Goal: Task Accomplishment & Management: Manage account settings

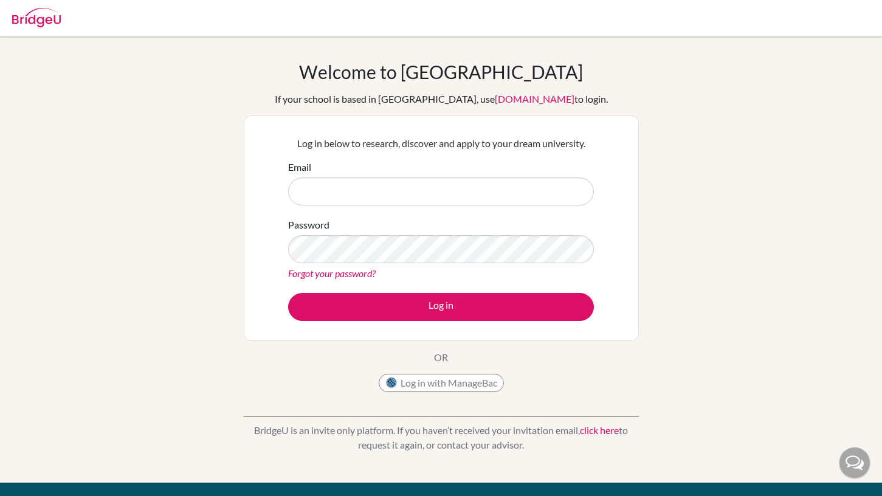
click at [288, 381] on div "Welcome to [GEOGRAPHIC_DATA] If your school is based in [GEOGRAPHIC_DATA], use …" at bounding box center [441, 229] width 395 height 337
click at [345, 193] on input "Email" at bounding box center [441, 191] width 306 height 28
type input "[EMAIL_ADDRESS][DOMAIN_NAME]"
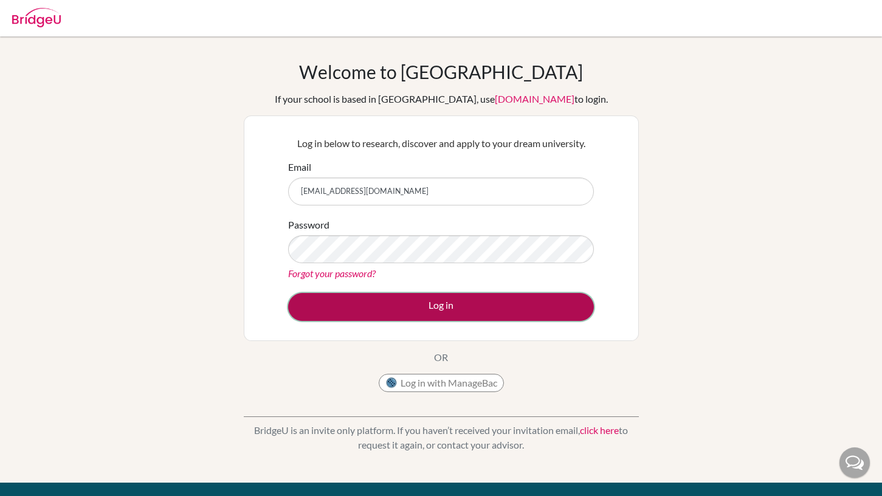
click at [428, 318] on button "Log in" at bounding box center [441, 307] width 306 height 28
click at [428, 315] on button "Log in" at bounding box center [441, 307] width 306 height 28
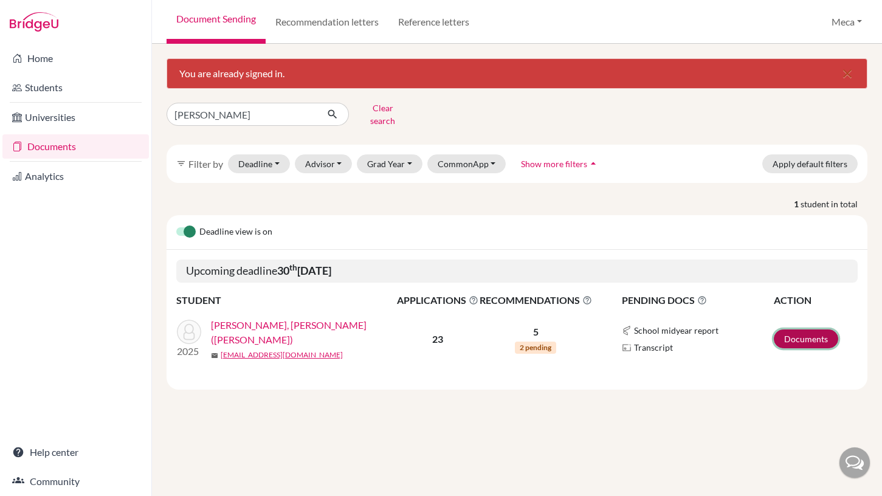
click at [785, 331] on link "Documents" at bounding box center [806, 338] width 64 height 19
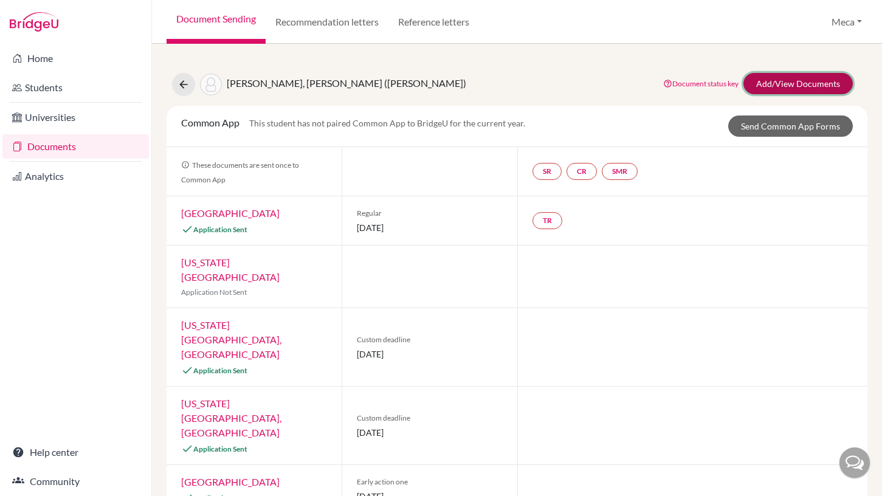
click at [782, 78] on link "Add/View Documents" at bounding box center [797, 83] width 109 height 21
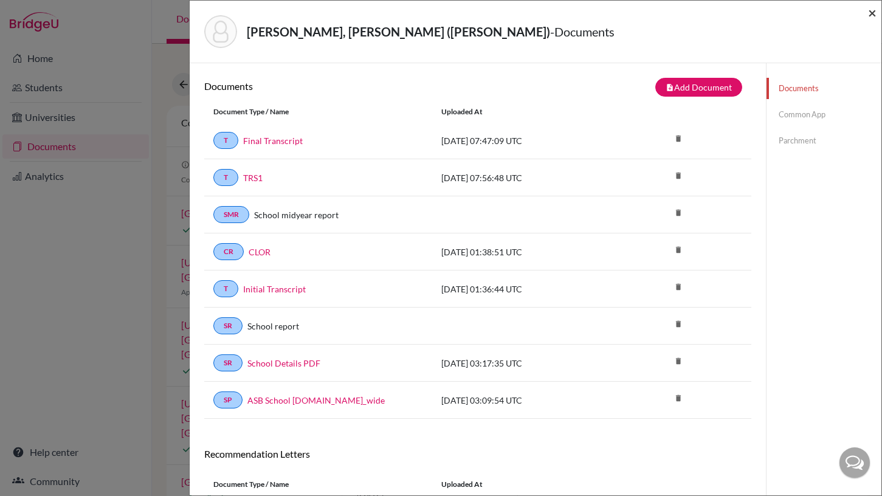
click at [874, 15] on span "×" at bounding box center [872, 13] width 9 height 18
click at [872, 12] on span "×" at bounding box center [872, 13] width 9 height 18
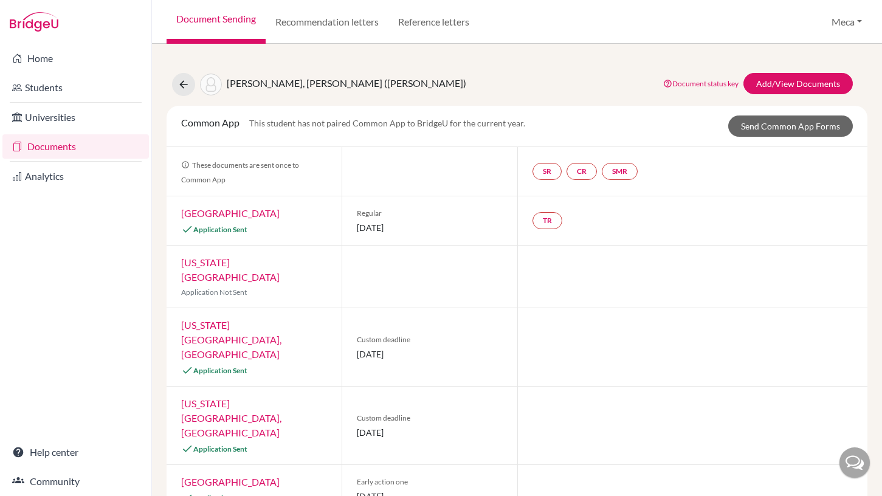
click at [77, 146] on link "Documents" at bounding box center [75, 146] width 146 height 24
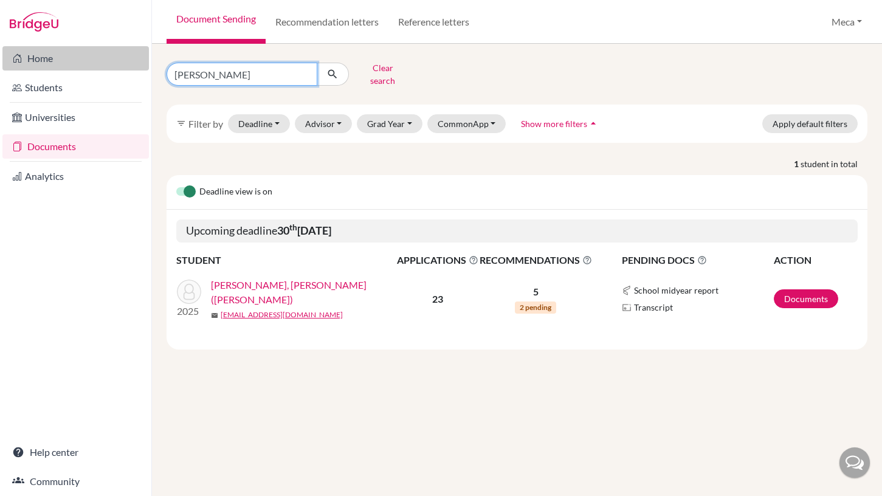
drag, startPoint x: 219, startPoint y: 73, endPoint x: 133, endPoint y: 60, distance: 86.7
click at [133, 60] on div "Home Students Universities Documents Analytics Help center Community Document S…" at bounding box center [441, 248] width 882 height 496
type input "luke"
click button "submit" at bounding box center [333, 74] width 32 height 23
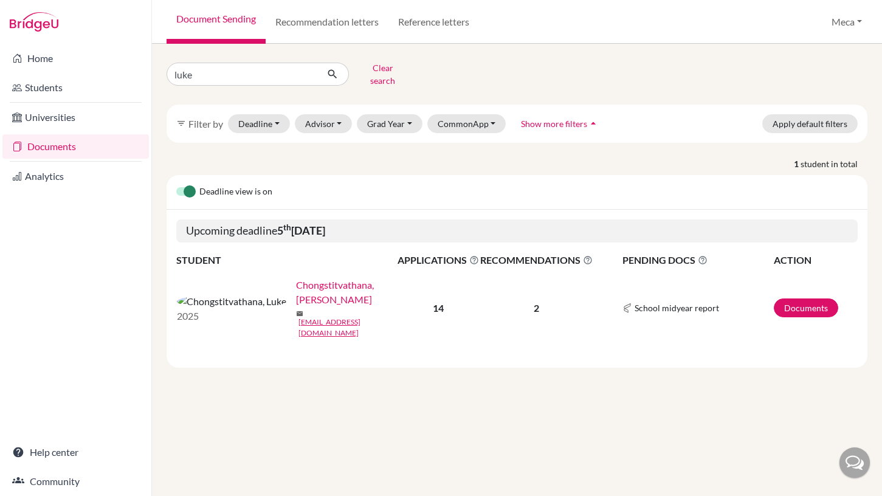
click at [296, 284] on link "Chongstitvathana, Luke" at bounding box center [350, 292] width 109 height 29
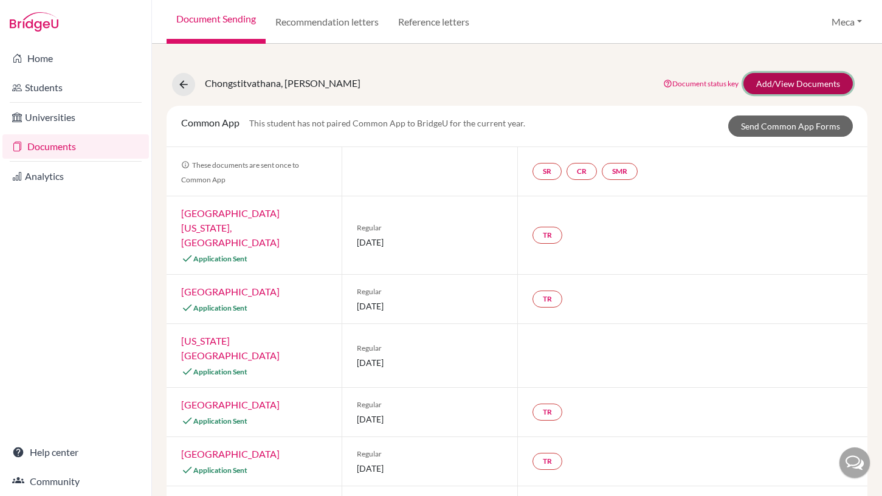
click at [802, 81] on link "Add/View Documents" at bounding box center [797, 83] width 109 height 21
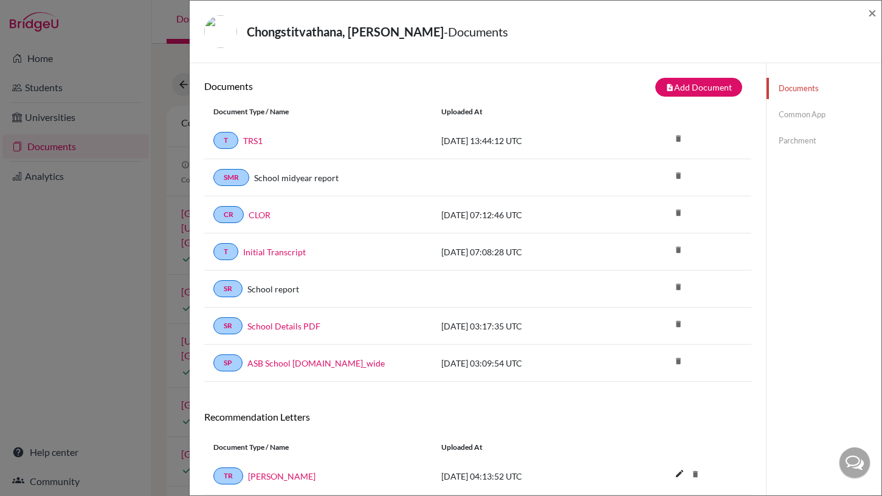
scroll to position [29, 0]
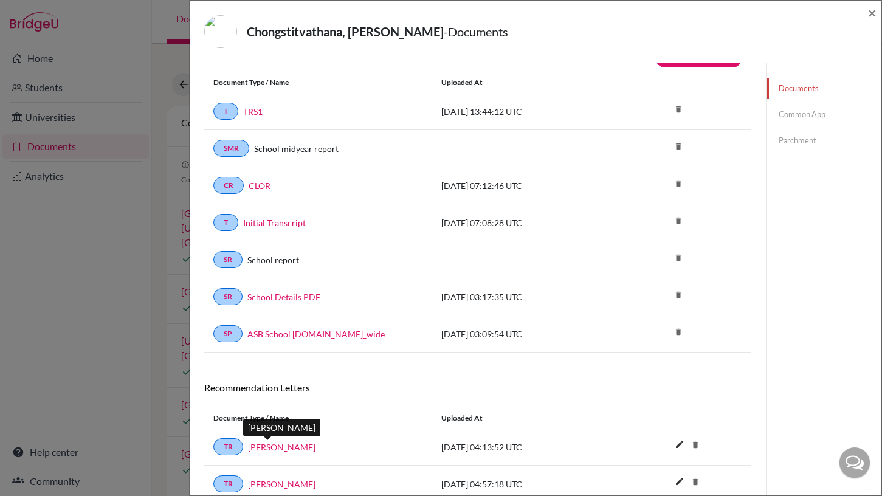
click at [270, 446] on link "[PERSON_NAME]" at bounding box center [281, 447] width 67 height 13
click at [868, 16] on span "×" at bounding box center [872, 13] width 9 height 18
